Goal: Task Accomplishment & Management: Manage account settings

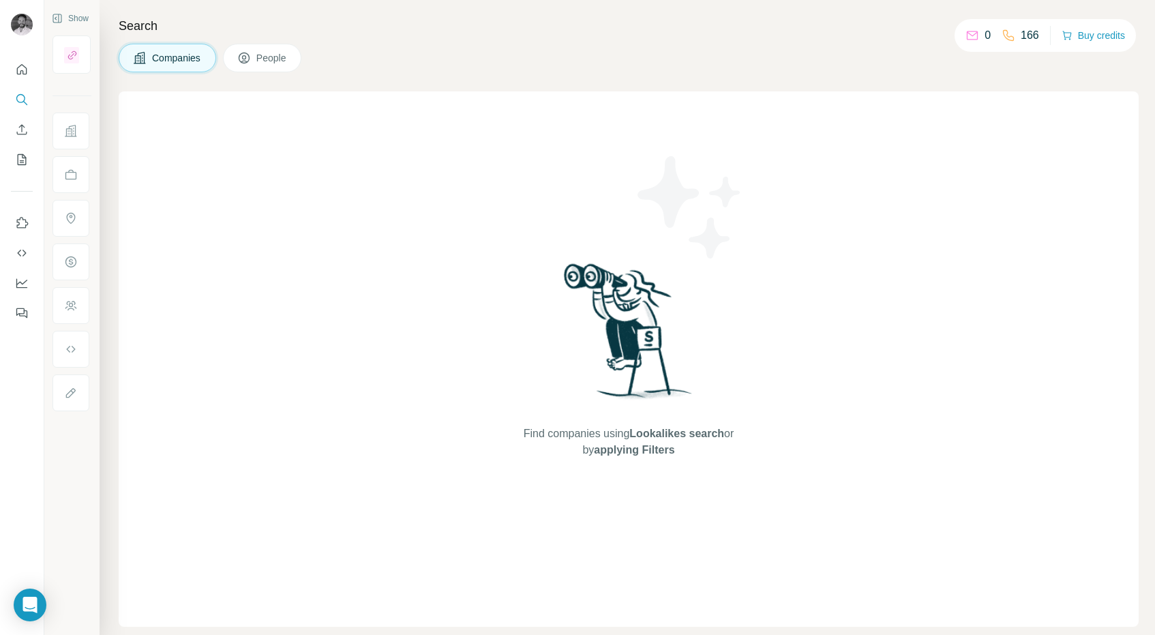
click at [318, 145] on div "Find companies using Lookalikes search or by applying Filters" at bounding box center [629, 358] width 1020 height 535
click at [18, 164] on icon "My lists" at bounding box center [22, 159] width 9 height 11
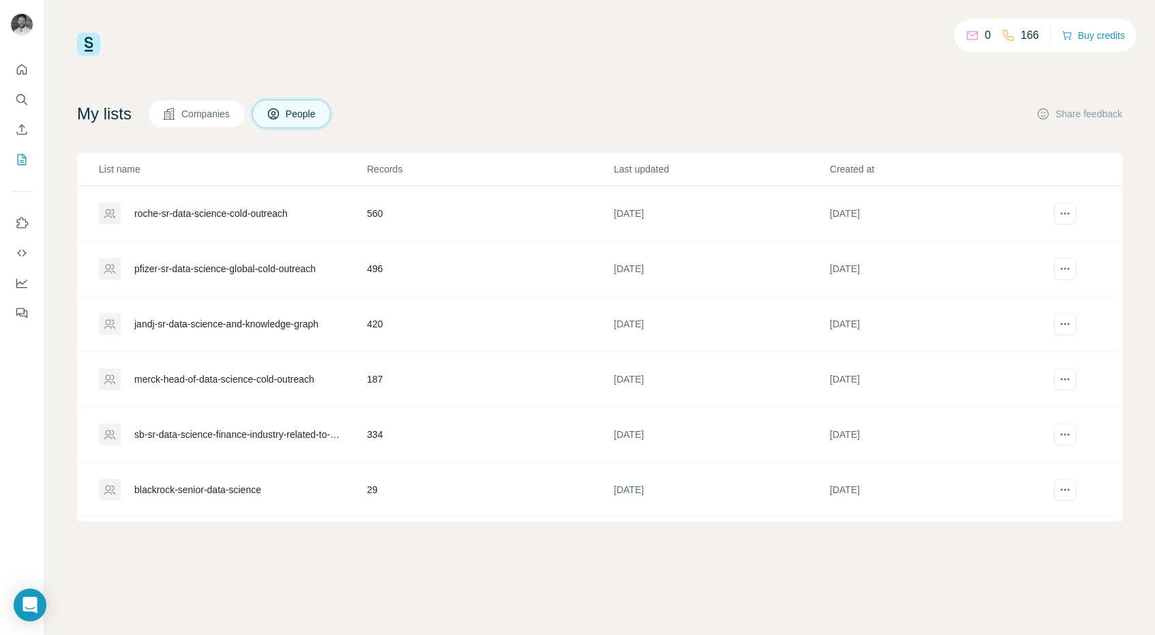
click at [299, 271] on div "pfizer-sr-data-science-global-cold-outreach" at bounding box center [224, 269] width 181 height 14
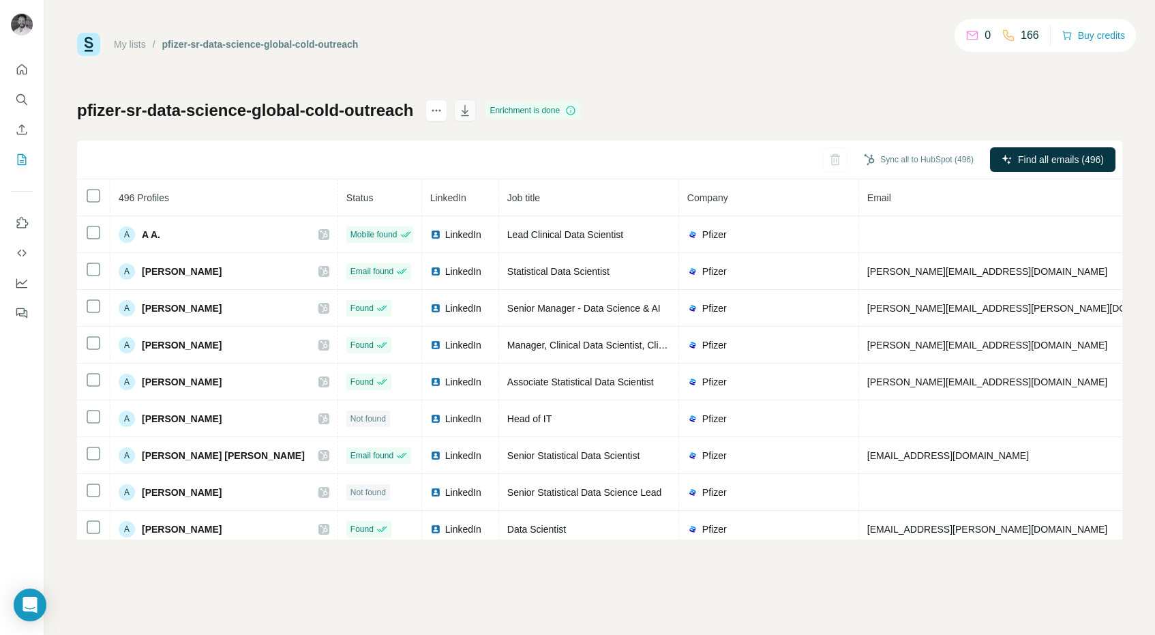
click at [472, 110] on icon "button" at bounding box center [465, 111] width 14 height 14
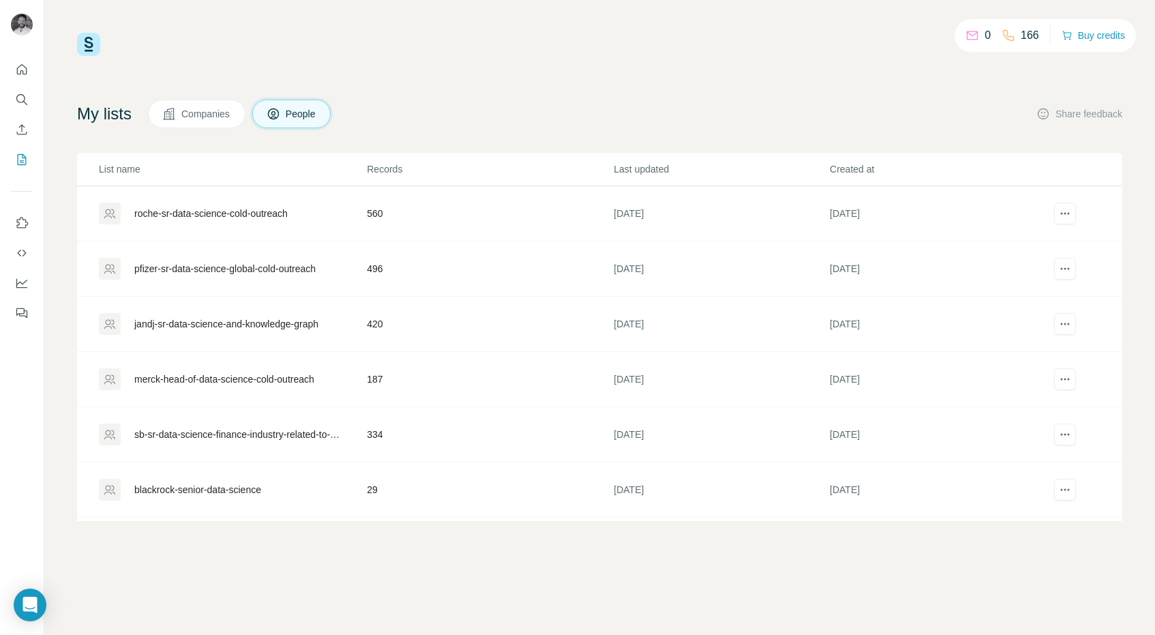
click at [267, 324] on div "jandj-sr-data-science-and-knowledge-graph" at bounding box center [226, 324] width 184 height 14
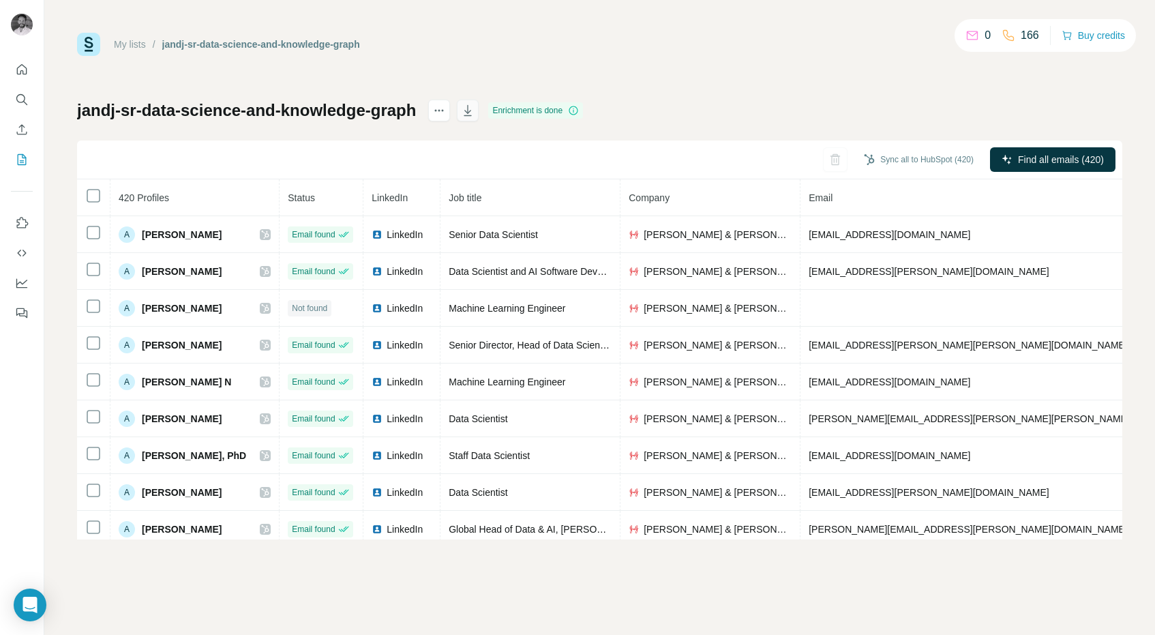
click at [474, 110] on icon "button" at bounding box center [468, 111] width 14 height 14
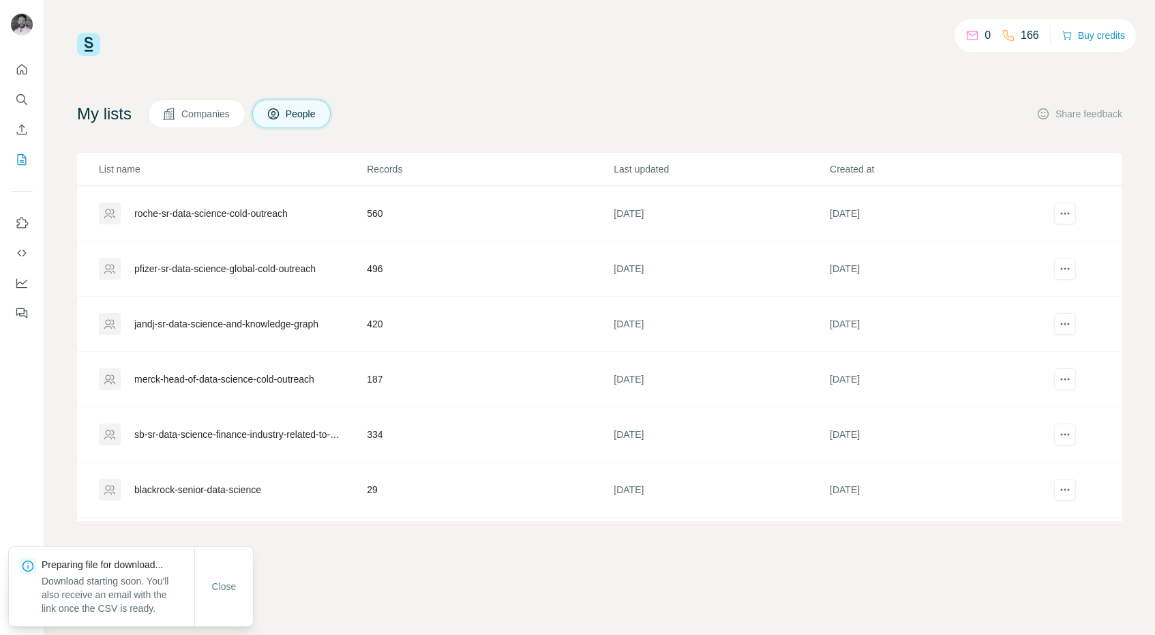
click at [288, 214] on div "roche-sr-data-science-cold-outreach" at bounding box center [210, 214] width 153 height 14
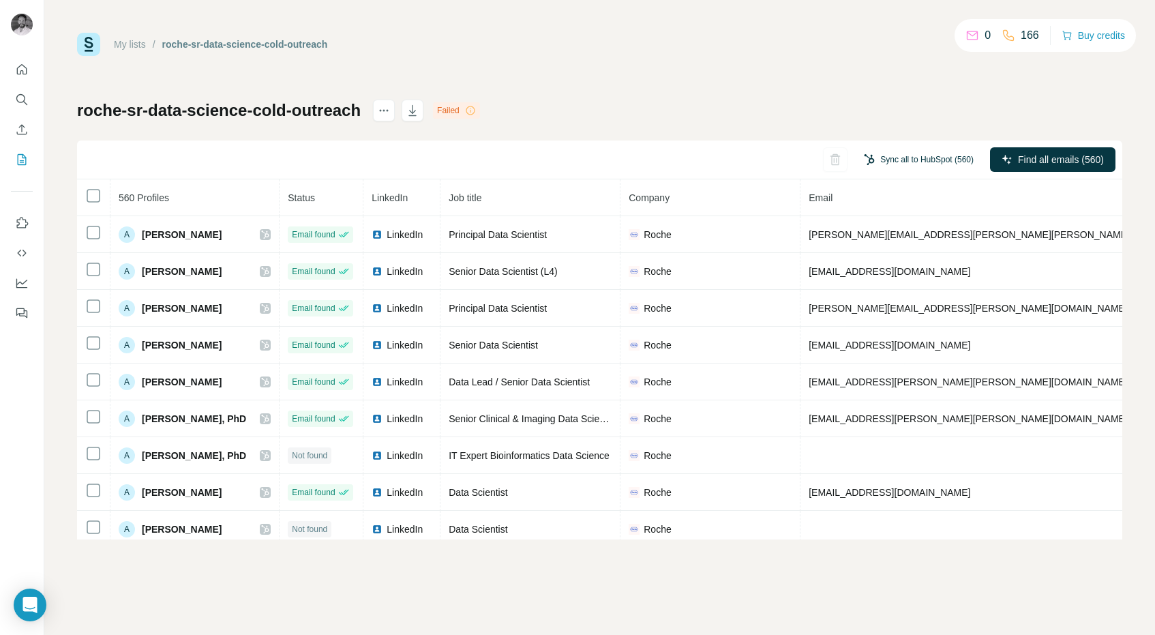
click at [937, 157] on button "Sync all to HubSpot (560)" at bounding box center [918, 159] width 129 height 20
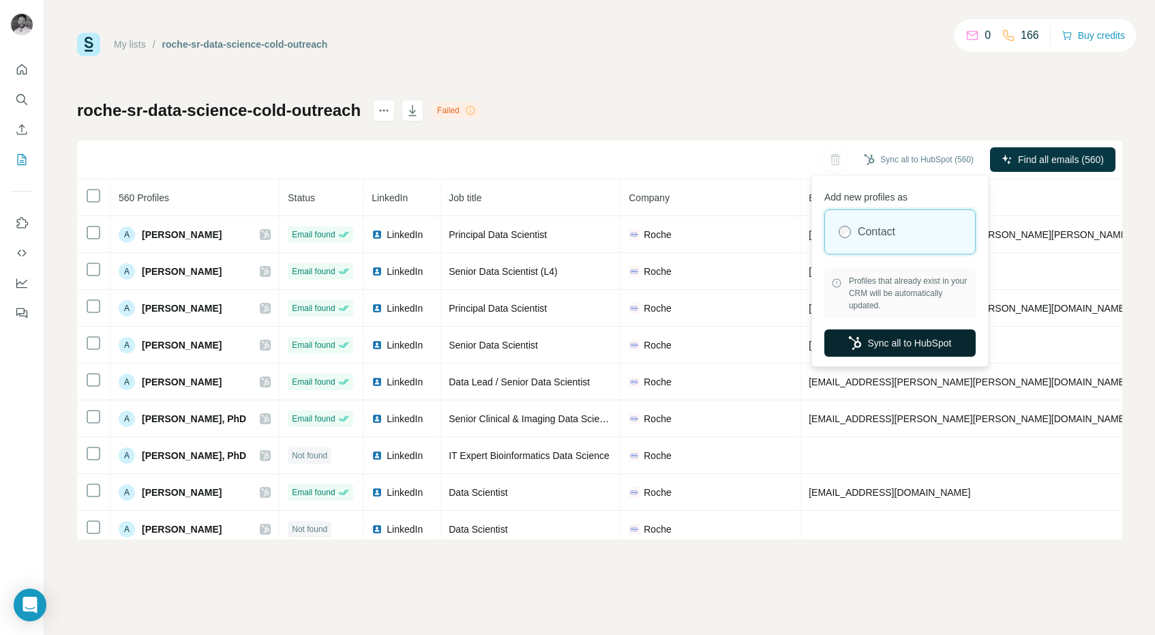
click at [941, 342] on button "Sync all to HubSpot" at bounding box center [899, 342] width 151 height 27
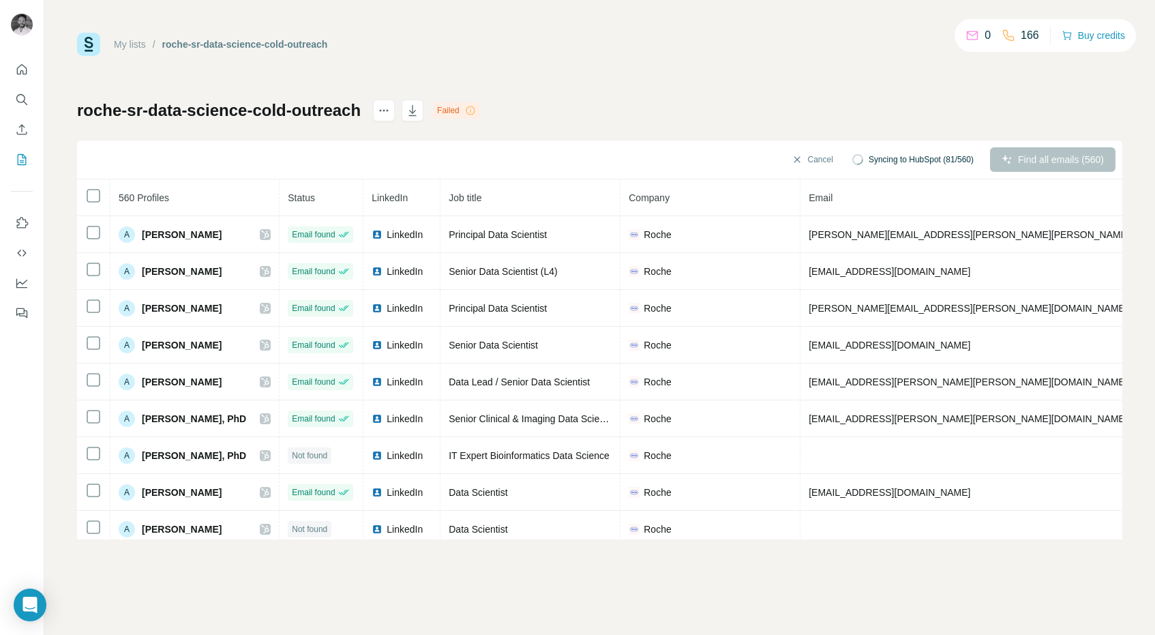
click at [684, 78] on div "My lists / roche-sr-data-science-cold-outreach 0 166 Buy credits roche-sr-data-…" at bounding box center [599, 286] width 1045 height 506
click at [873, 115] on div "roche-sr-data-science-cold-outreach Failed Cancel Syncing to HubSpot (298/560) …" at bounding box center [599, 320] width 1045 height 440
click at [835, 113] on div "roche-sr-data-science-cold-outreach Failed Cancel Syncing to HubSpot (549/560) …" at bounding box center [599, 320] width 1045 height 440
click at [791, 98] on div "My lists / roche-sr-data-science-cold-outreach 0 166 Buy credits roche-sr-data-…" at bounding box center [599, 286] width 1045 height 506
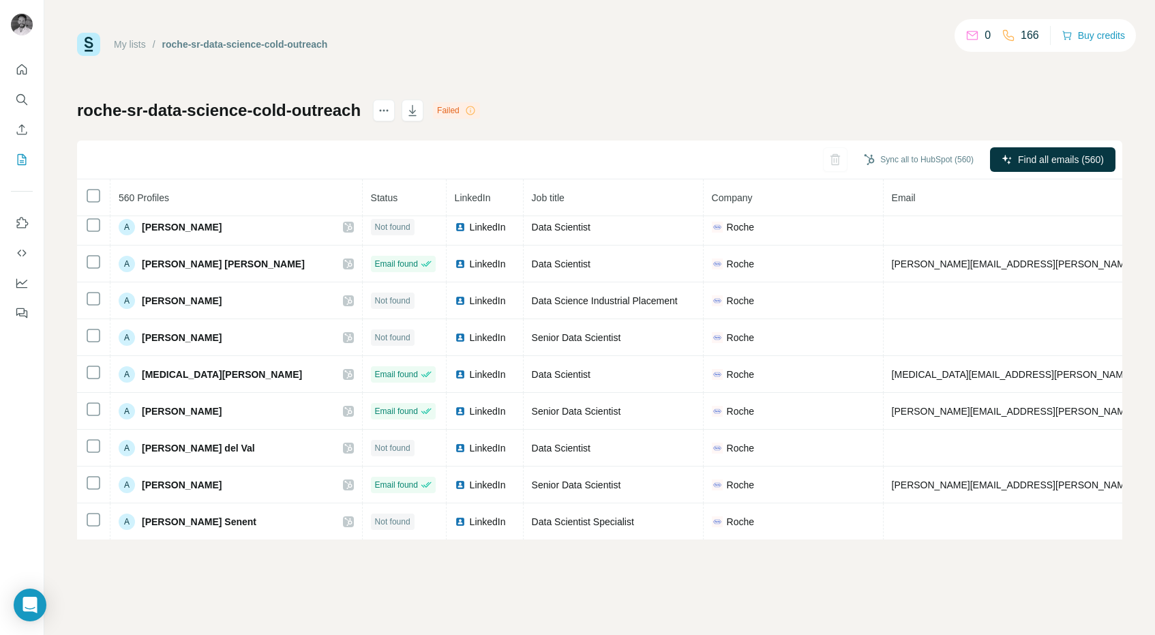
scroll to position [1063, 0]
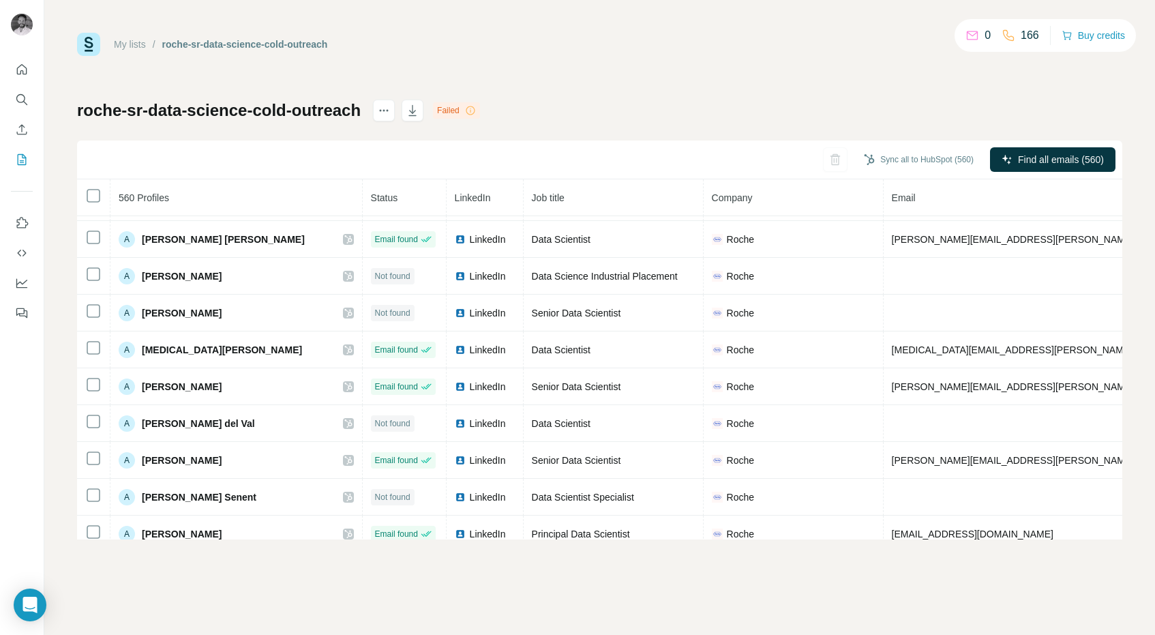
click at [715, 67] on div "My lists / roche-sr-data-science-cold-outreach 0 166 Buy credits roche-sr-data-…" at bounding box center [599, 286] width 1045 height 506
click at [646, 119] on div "roche-sr-data-science-cold-outreach Failed Sync all to HubSpot (560) Find all e…" at bounding box center [599, 320] width 1045 height 440
click at [108, 105] on h1 "roche-sr-data-science-cold-outreach" at bounding box center [219, 111] width 284 height 22
copy h1 "roche"
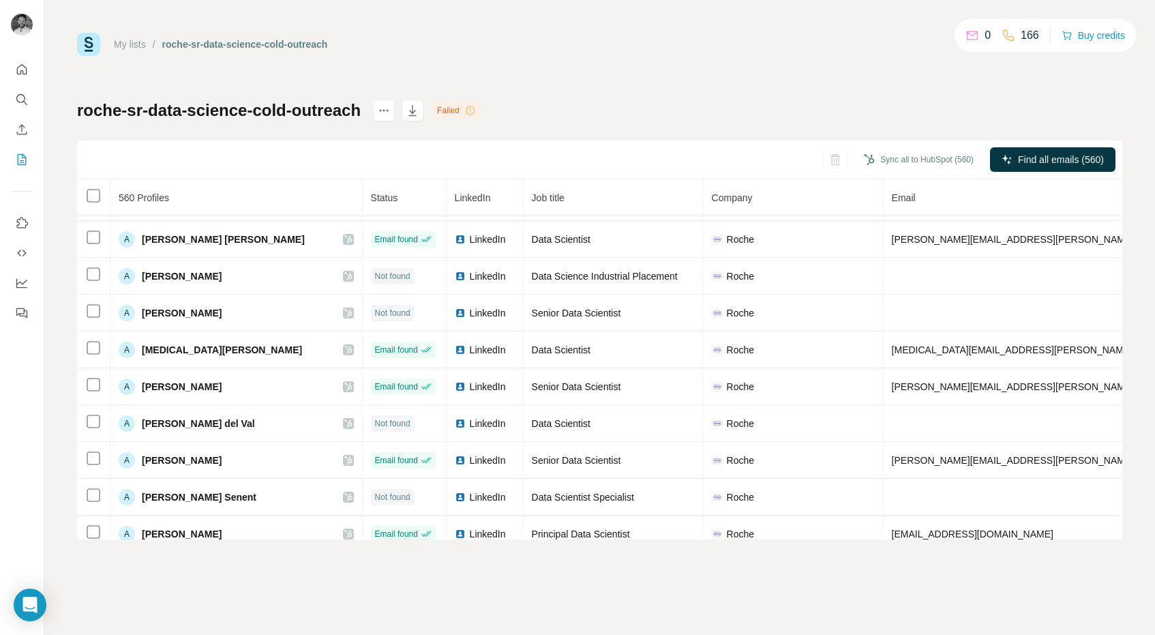
click at [438, 159] on div "Sync all to HubSpot (560) Find all emails (560)" at bounding box center [599, 159] width 1045 height 39
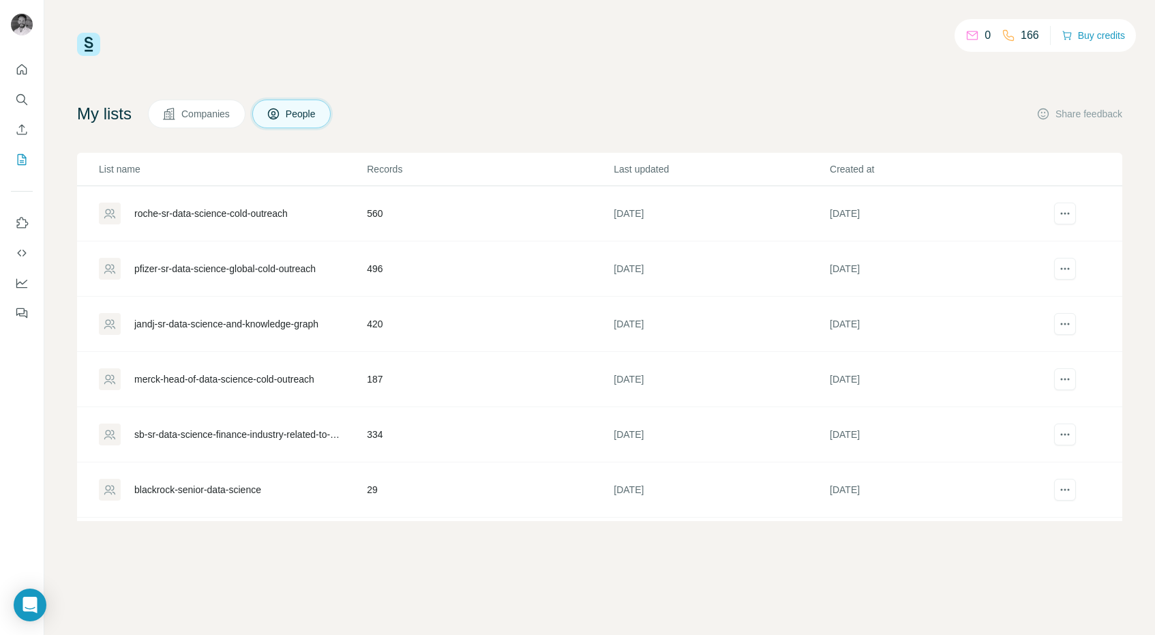
click at [238, 271] on div "pfizer-sr-data-science-global-cold-outreach" at bounding box center [224, 269] width 181 height 14
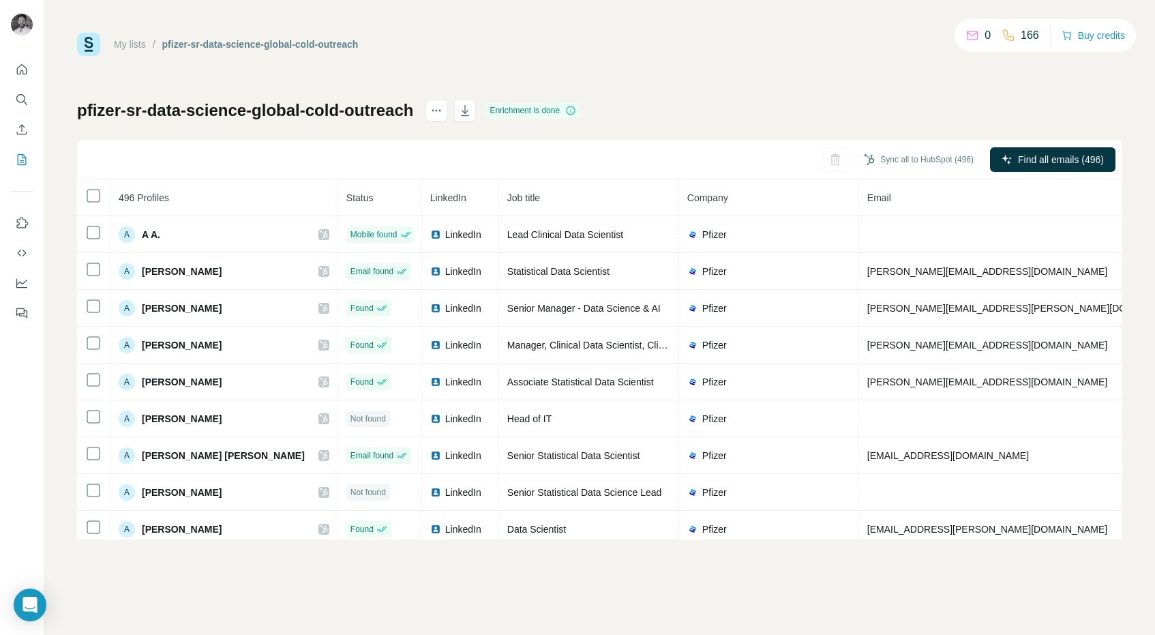
click at [702, 93] on div "My lists / pfizer-sr-data-science-global-cold-outreach 0 166 Buy credits pfizer…" at bounding box center [599, 286] width 1045 height 506
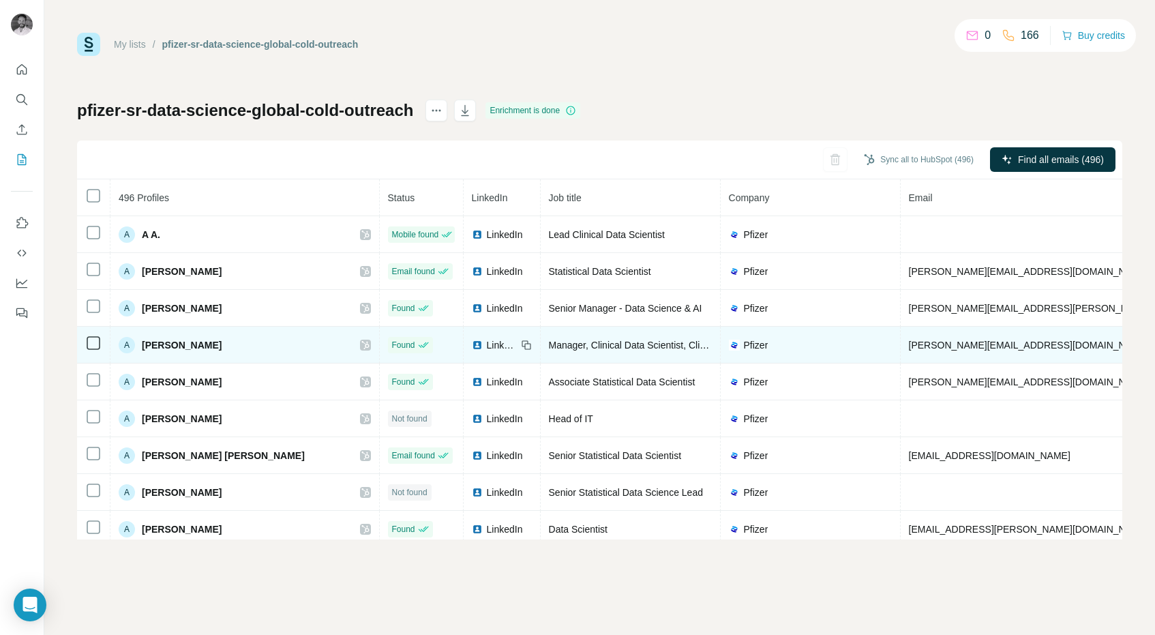
scroll to position [0, 258]
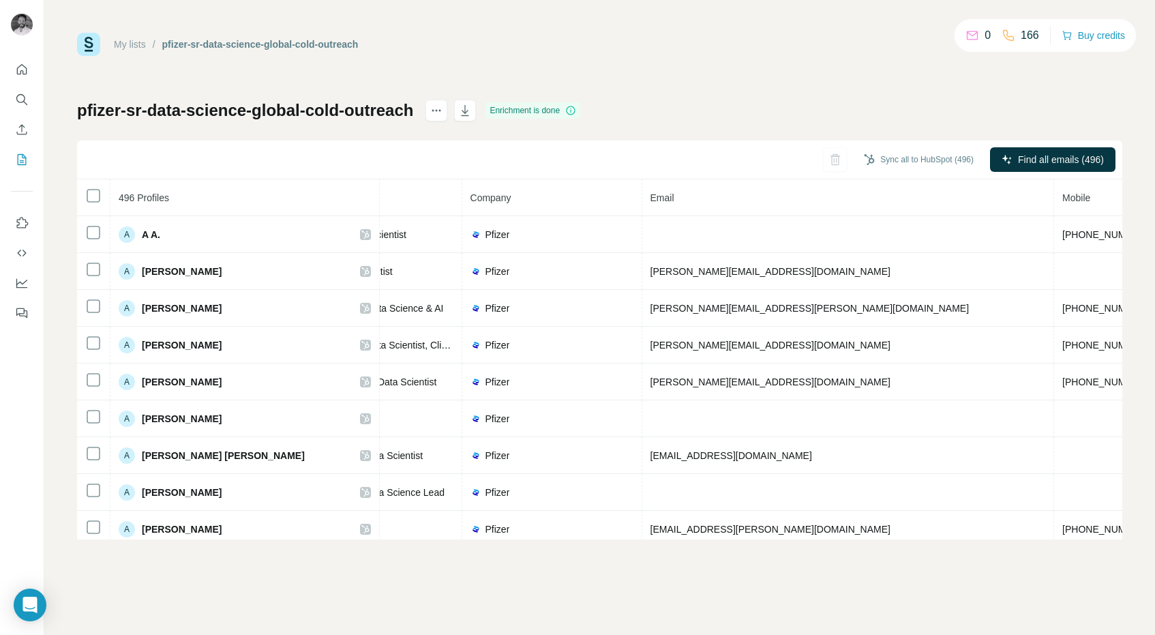
click at [101, 107] on h1 "pfizer-sr-data-science-global-cold-outreach" at bounding box center [245, 111] width 336 height 22
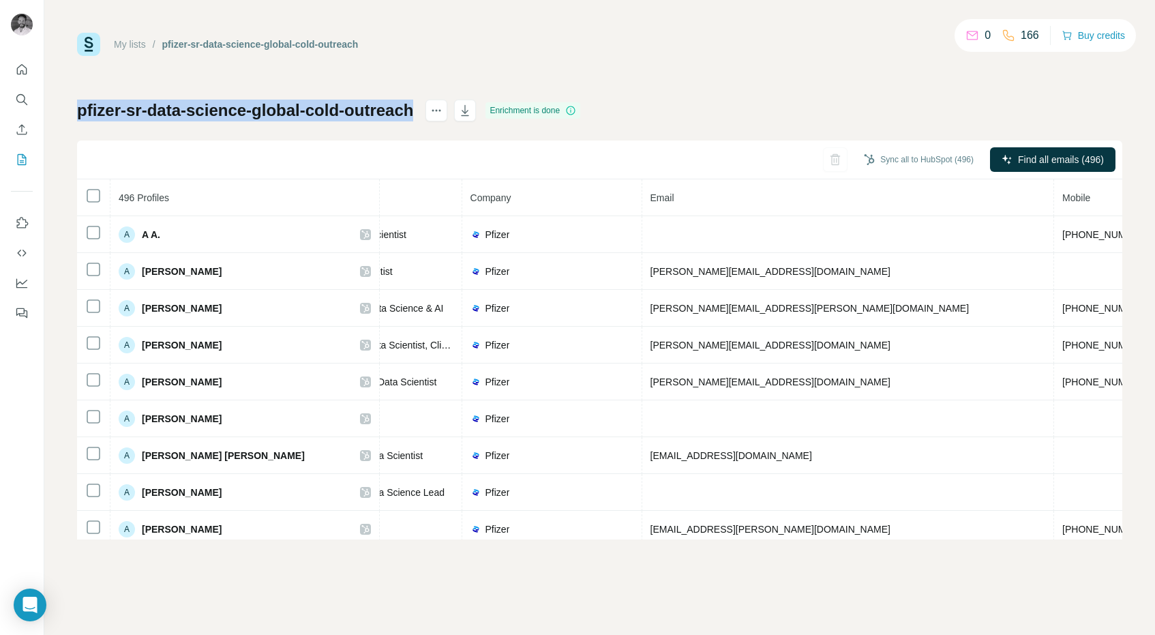
drag, startPoint x: 101, startPoint y: 107, endPoint x: 404, endPoint y: 117, distance: 303.5
click at [404, 117] on h1 "pfizer-sr-data-science-global-cold-outreach" at bounding box center [245, 111] width 336 height 22
copy h1 "pfizer-sr-data-science-global-cold-outreach"
click at [240, 71] on div "My lists / pfizer-sr-data-science-global-cold-outreach 0 166 Buy credits pfizer…" at bounding box center [599, 286] width 1045 height 506
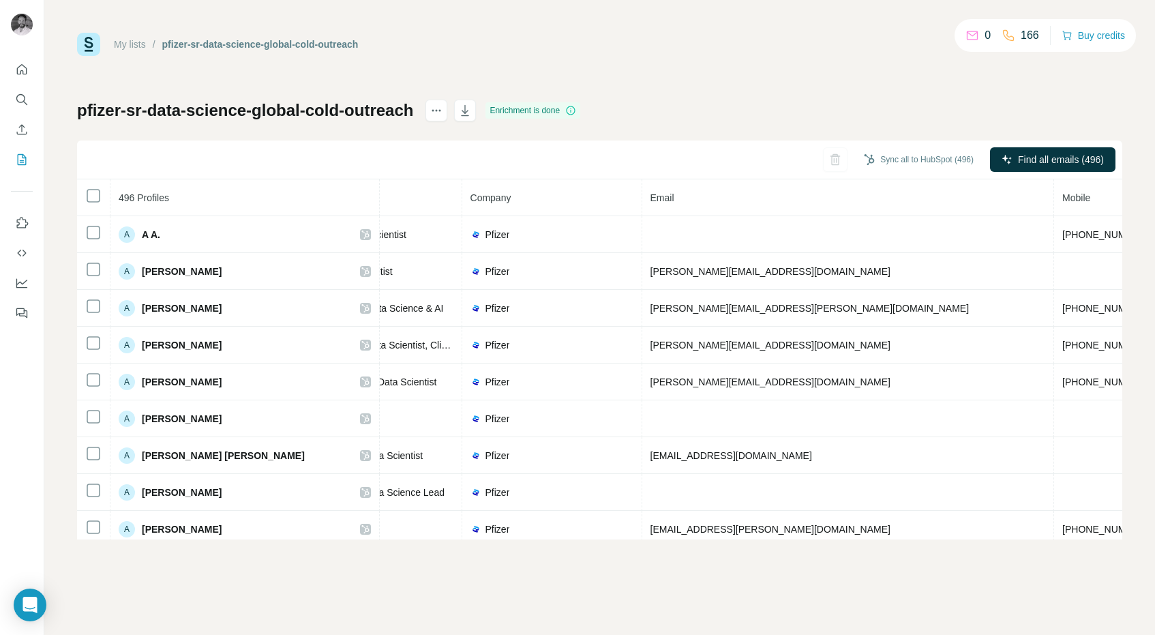
click at [146, 45] on link "My lists" at bounding box center [130, 44] width 32 height 11
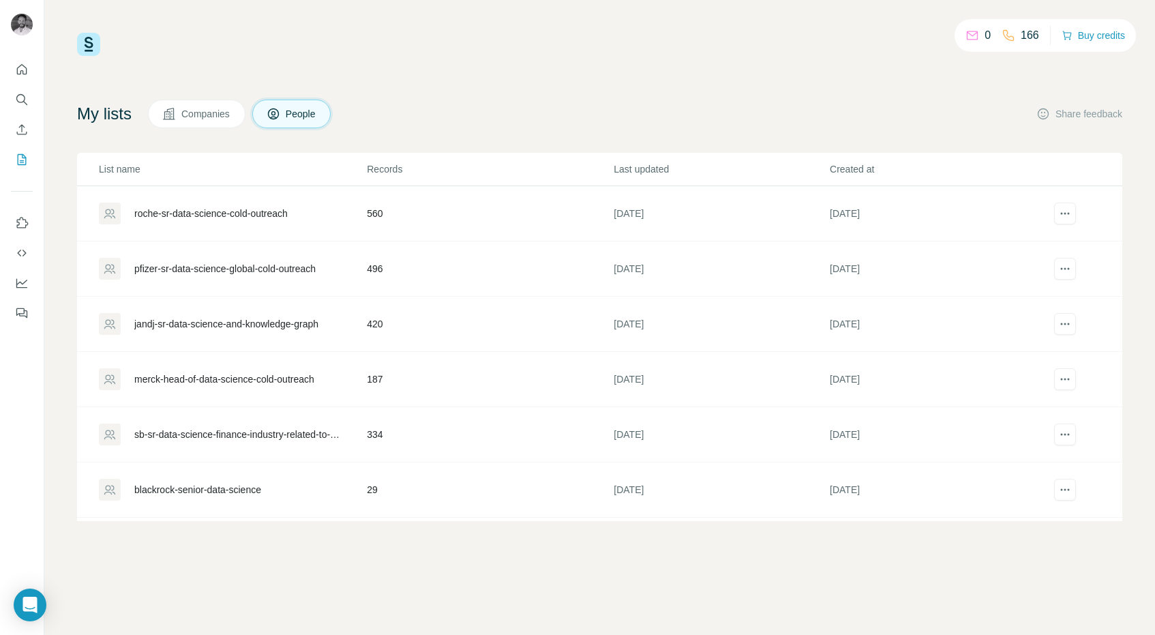
click at [209, 325] on div "jandj-sr-data-science-and-knowledge-graph" at bounding box center [226, 324] width 184 height 14
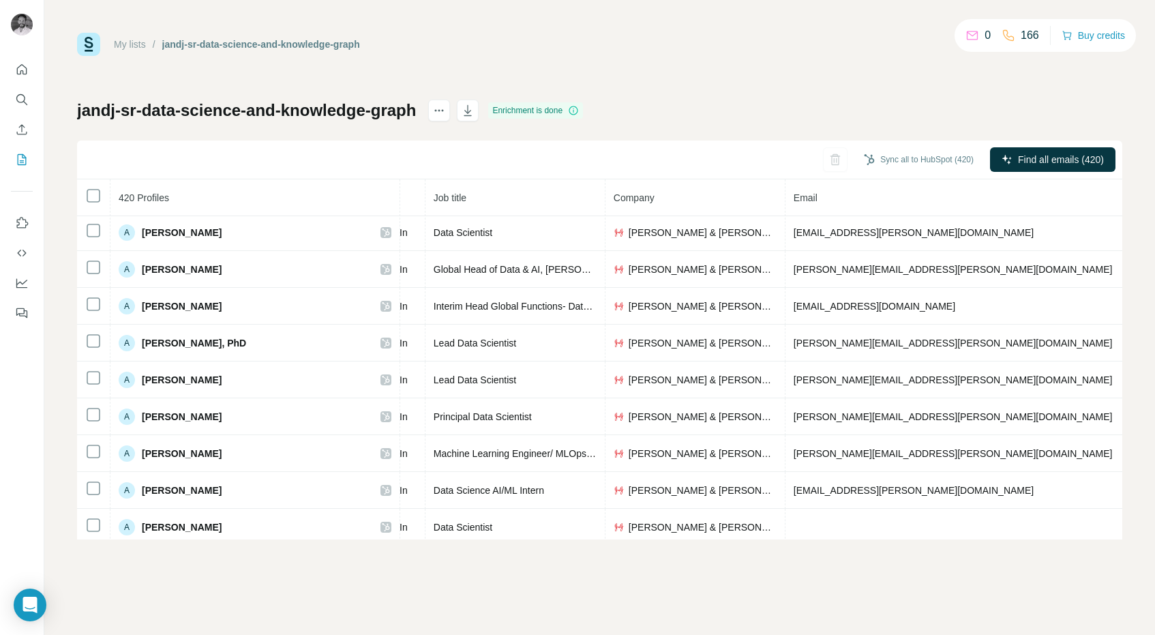
scroll to position [262, 136]
click at [594, 53] on div "My lists / jandj-sr-data-science-and-knowledge-graph 0 166 Buy credits" at bounding box center [599, 44] width 1045 height 23
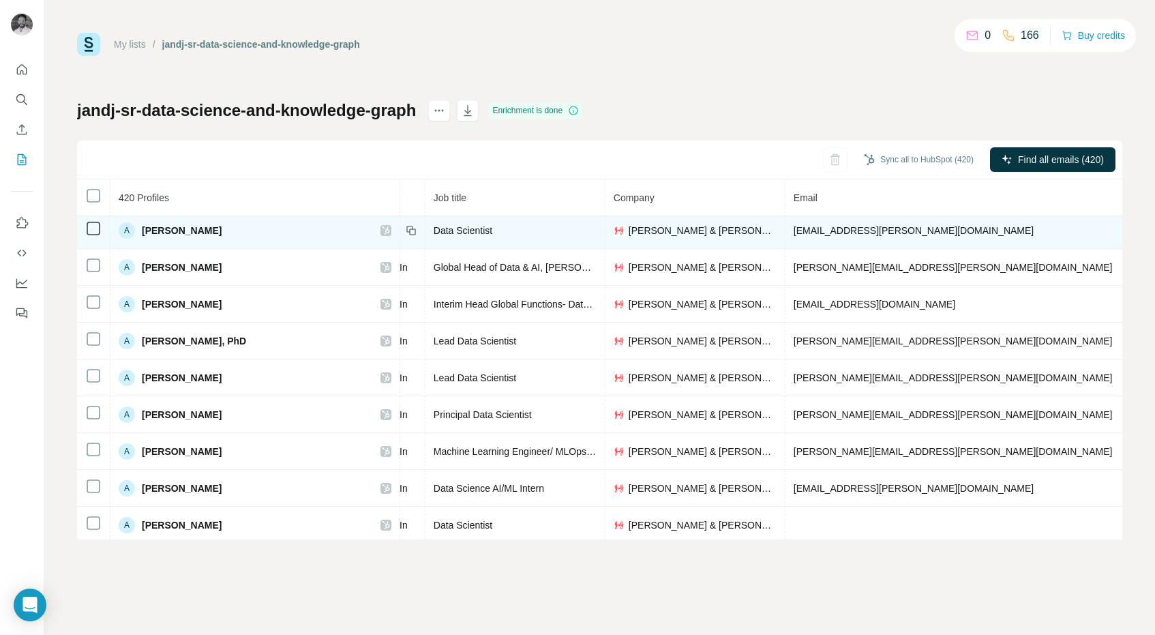
scroll to position [0, 136]
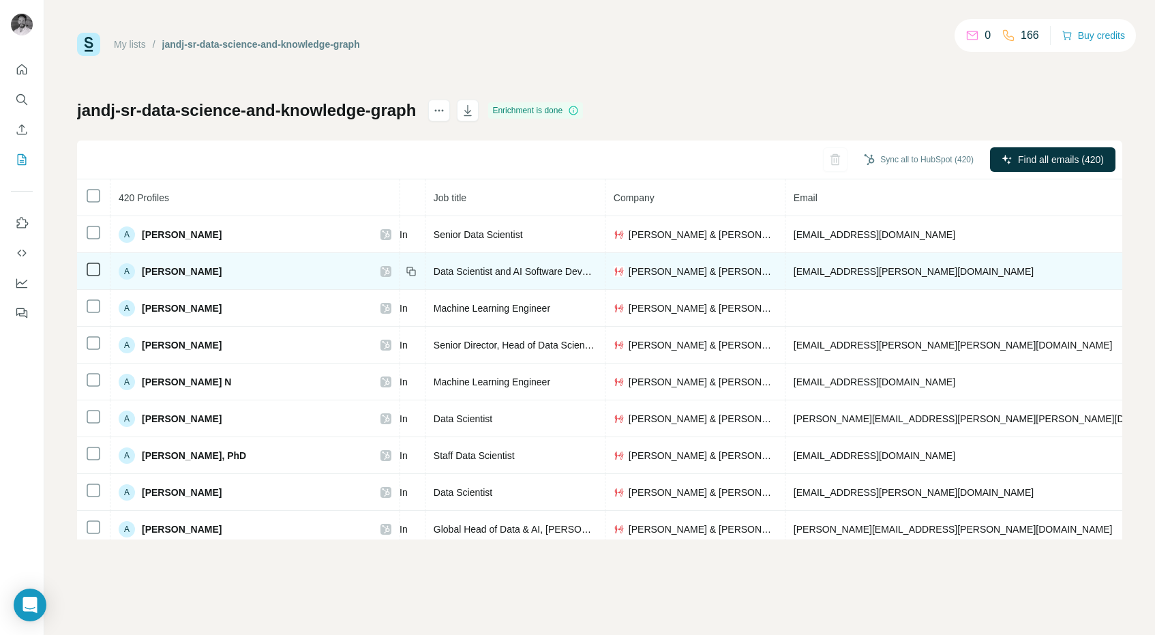
click at [844, 272] on span "[EMAIL_ADDRESS][PERSON_NAME][DOMAIN_NAME]" at bounding box center [913, 271] width 240 height 11
drag, startPoint x: 851, startPoint y: 271, endPoint x: 776, endPoint y: 271, distance: 75.0
click at [785, 271] on td "[EMAIL_ADDRESS][PERSON_NAME][DOMAIN_NAME]" at bounding box center [992, 271] width 414 height 37
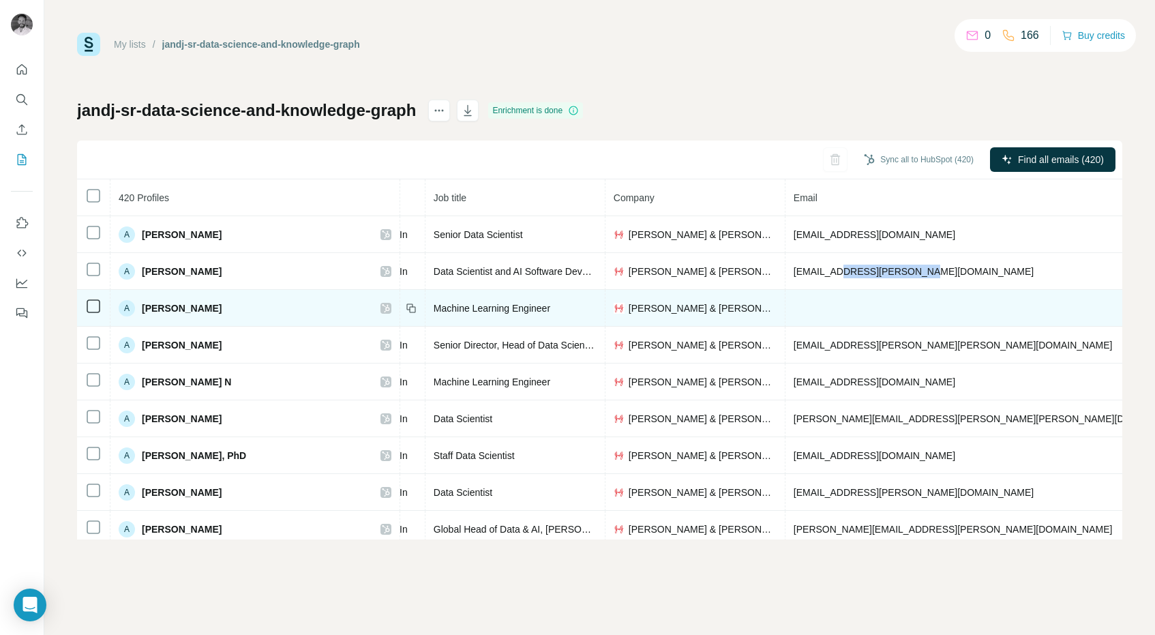
copy span "[PERSON_NAME][DOMAIN_NAME]"
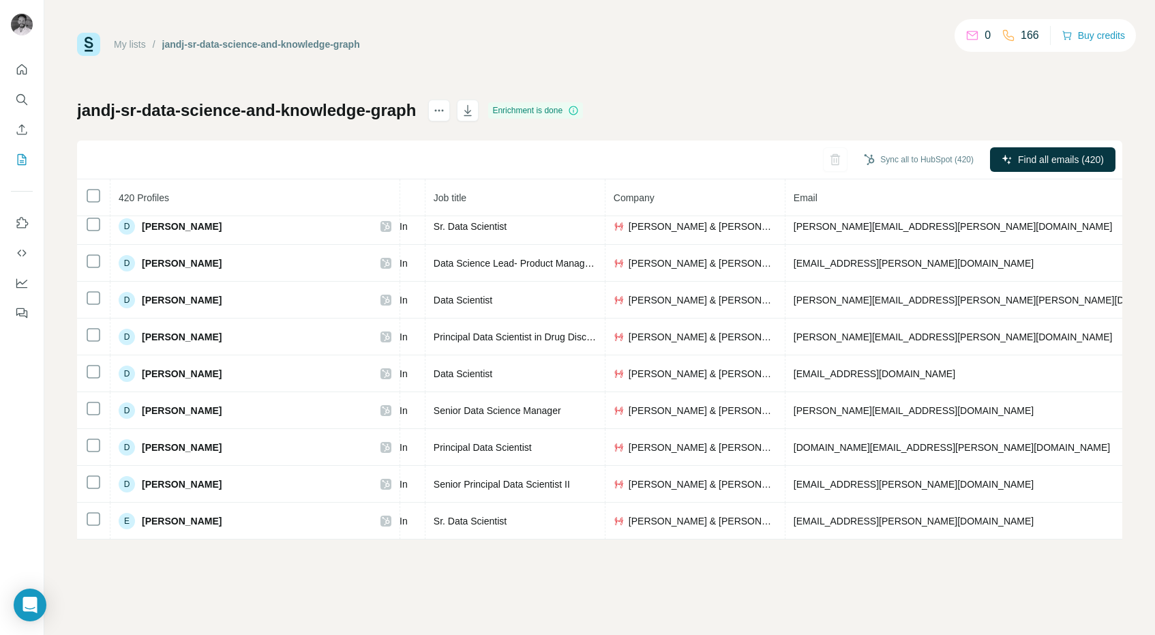
scroll to position [3357, 136]
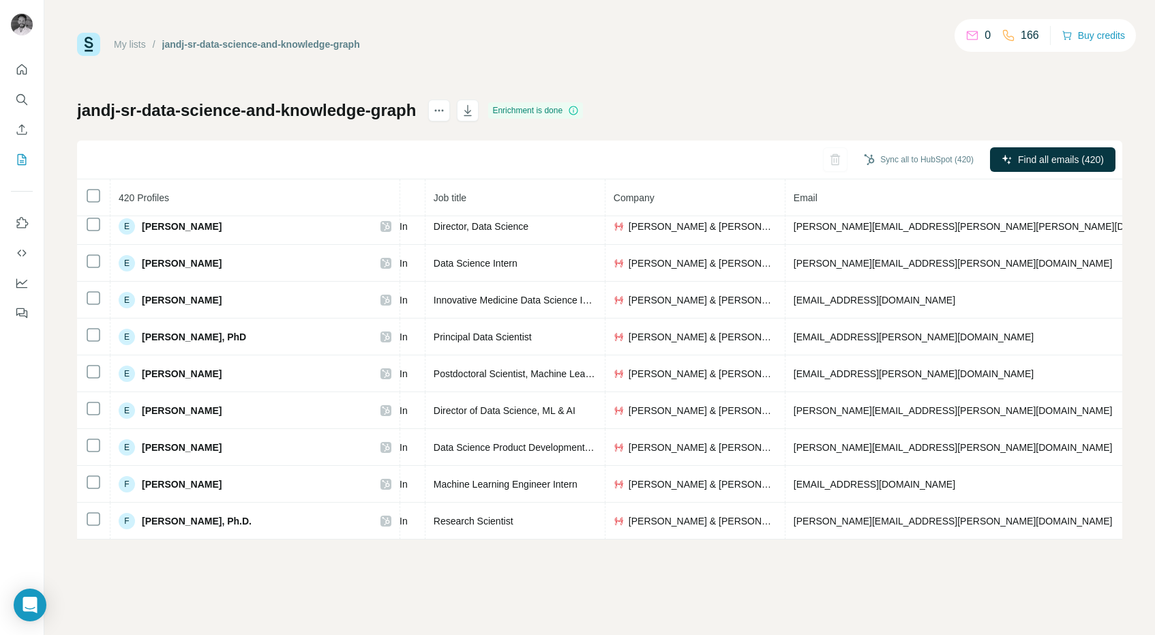
click at [138, 26] on div "My lists / jandj-sr-data-science-and-knowledge-graph 0 166 Buy credits jandj-sr…" at bounding box center [599, 317] width 1110 height 635
click at [136, 40] on link "My lists" at bounding box center [130, 44] width 32 height 11
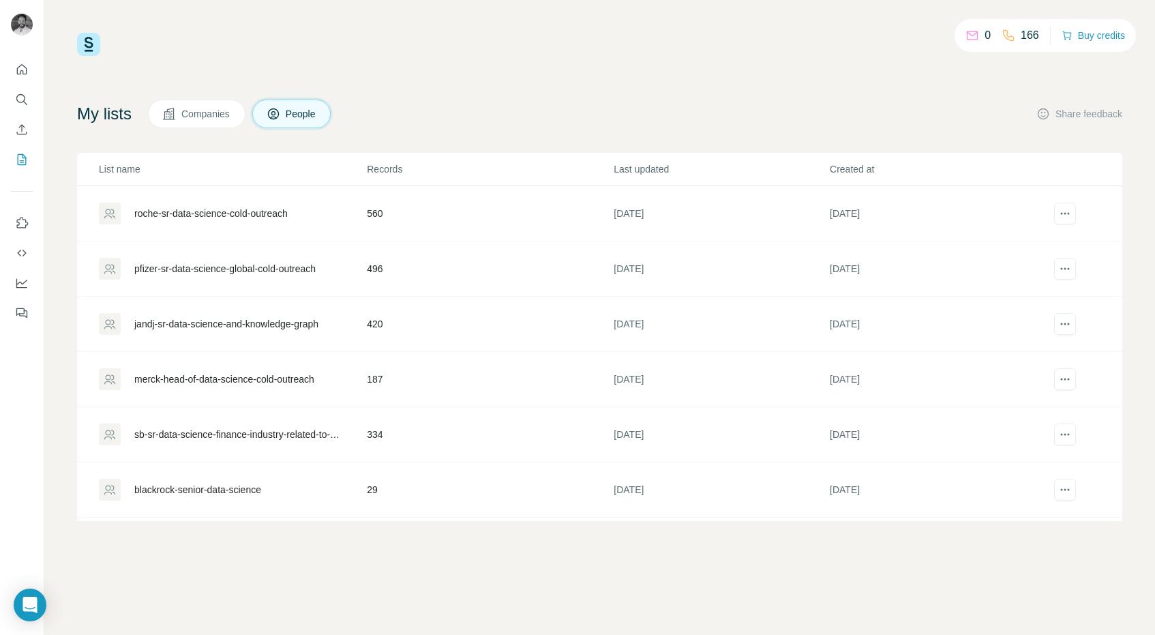
click at [412, 106] on div "My lists Companies People Share feedback" at bounding box center [599, 114] width 1045 height 29
